Goal: Transaction & Acquisition: Purchase product/service

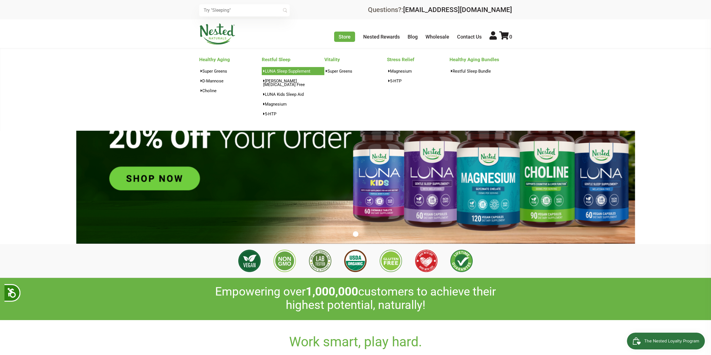
scroll to position [0, 98]
click at [281, 71] on link "LUNA Sleep Supplement" at bounding box center [293, 71] width 63 height 8
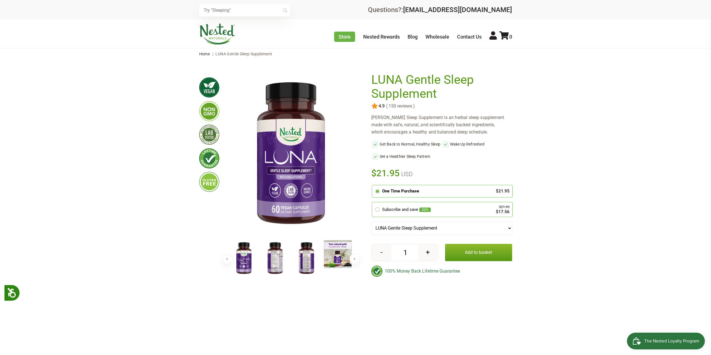
click at [355, 39] on ul "Store Healthy Aging Super Greens D-Mannose Choline Restful Sleep LUNA Sleep Sup…" at bounding box center [423, 36] width 178 height 10
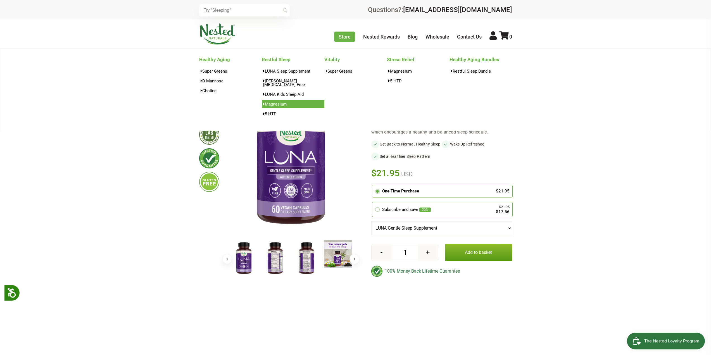
click at [282, 100] on link "Magnesium" at bounding box center [293, 104] width 63 height 8
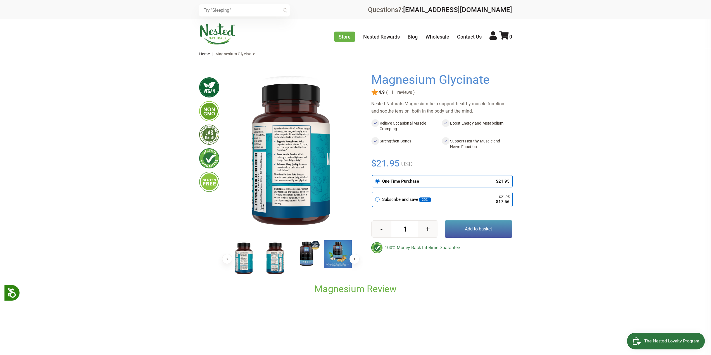
click at [389, 101] on div "Nested Naturals Magnesium help support healthy muscle function and soothe tensi…" at bounding box center [441, 107] width 141 height 15
click at [307, 257] on img at bounding box center [306, 254] width 28 height 28
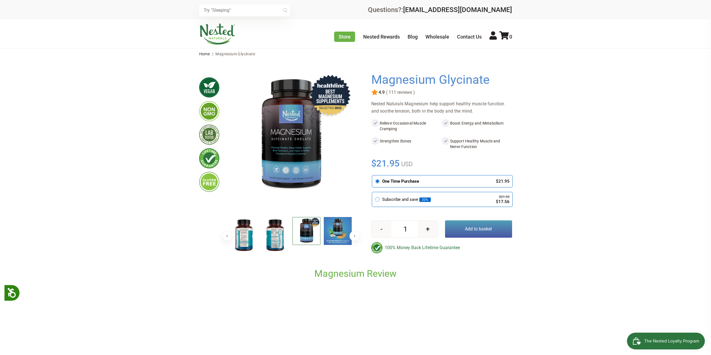
click at [279, 235] on img at bounding box center [275, 235] width 28 height 36
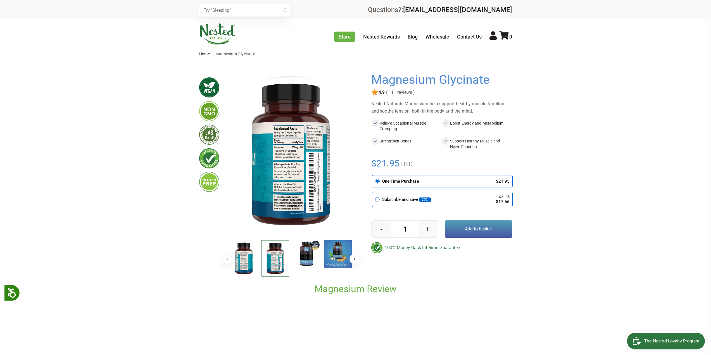
click at [293, 169] on img at bounding box center [290, 154] width 125 height 162
click at [251, 262] on img at bounding box center [244, 258] width 28 height 36
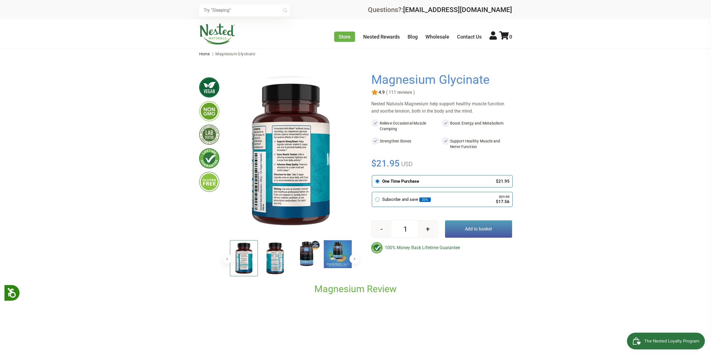
click at [273, 267] on img at bounding box center [275, 258] width 28 height 36
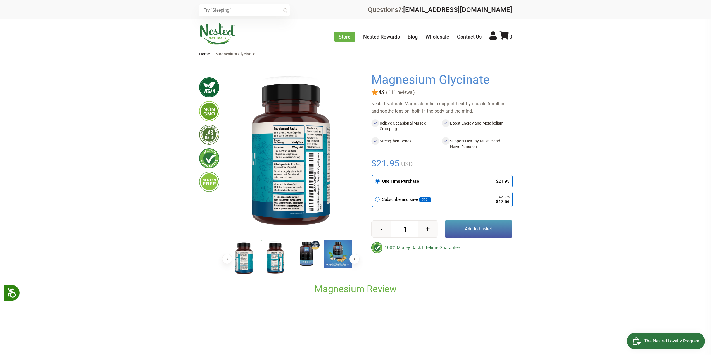
click at [315, 171] on img at bounding box center [290, 154] width 125 height 162
click at [337, 255] on img at bounding box center [338, 254] width 28 height 28
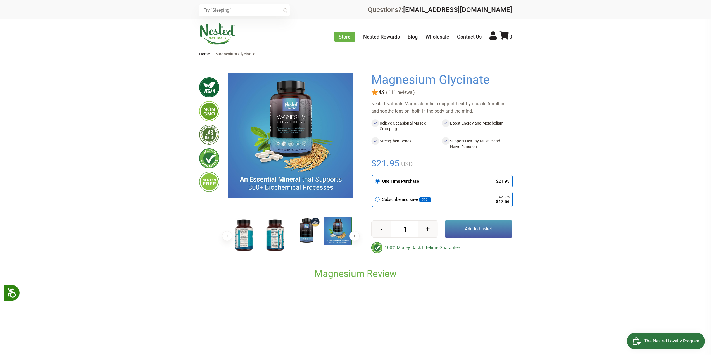
click at [307, 234] on img at bounding box center [306, 231] width 28 height 28
